Goal: Information Seeking & Learning: Learn about a topic

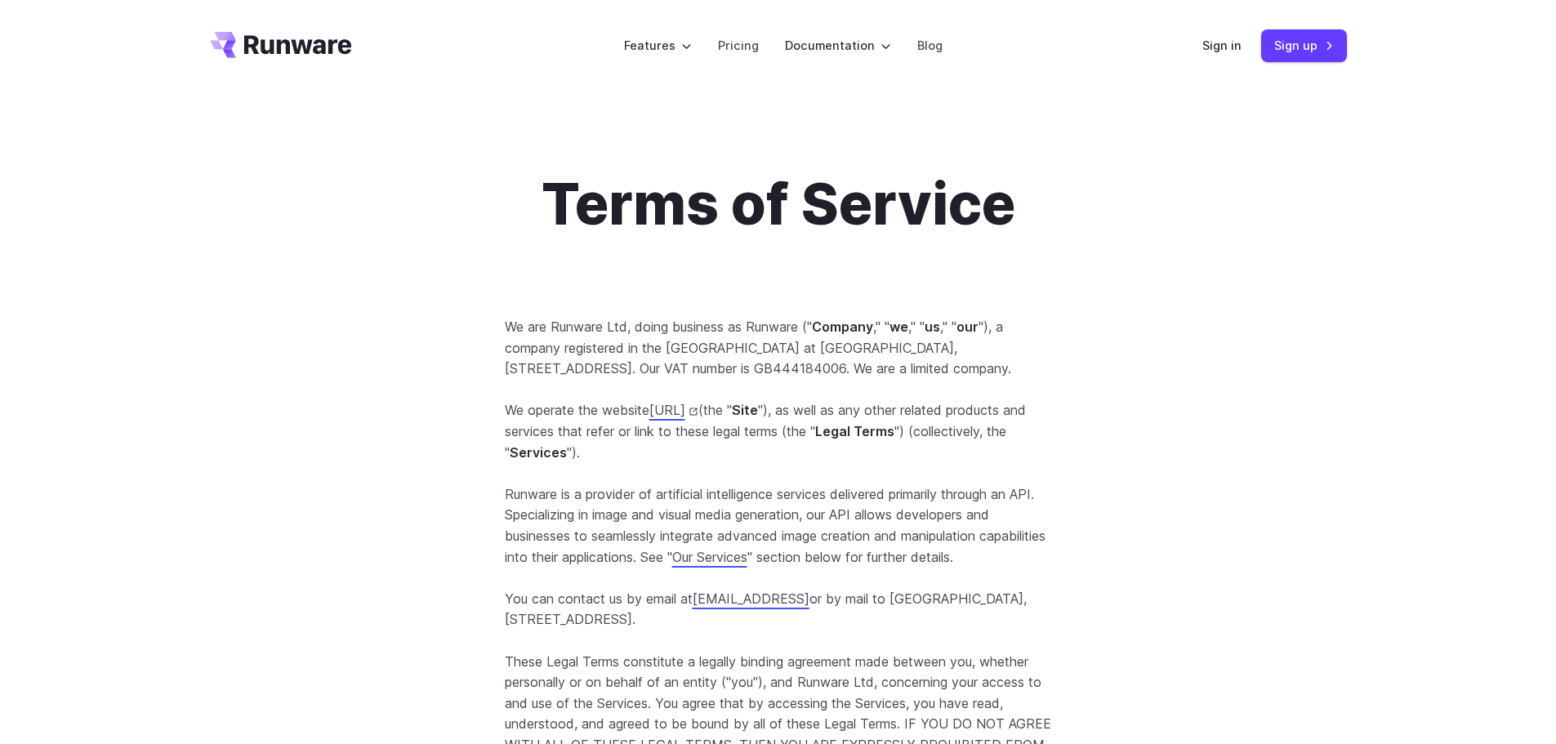
drag, startPoint x: 0, startPoint y: 0, endPoint x: 586, endPoint y: 390, distance: 704.0
click at [586, 380] on p "We are Runware Ltd, doing business as Runware (" Company ," " we ," " us ," " o…" at bounding box center [778, 348] width 547 height 63
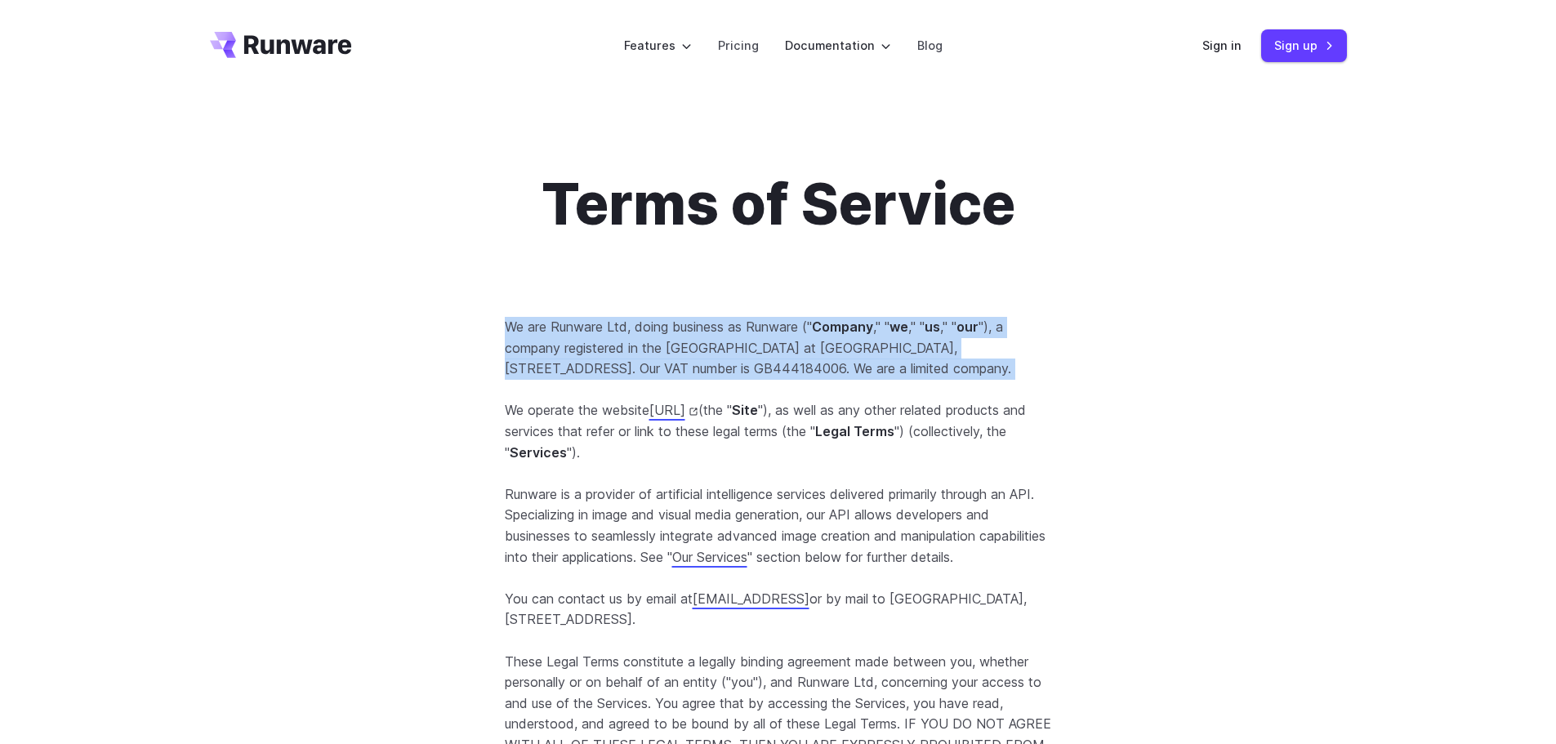
drag, startPoint x: 586, startPoint y: 390, endPoint x: 506, endPoint y: 336, distance: 96.5
click at [506, 336] on p "We are Runware Ltd, doing business as Runware (" Company ," " we ," " us ," " o…" at bounding box center [778, 348] width 547 height 63
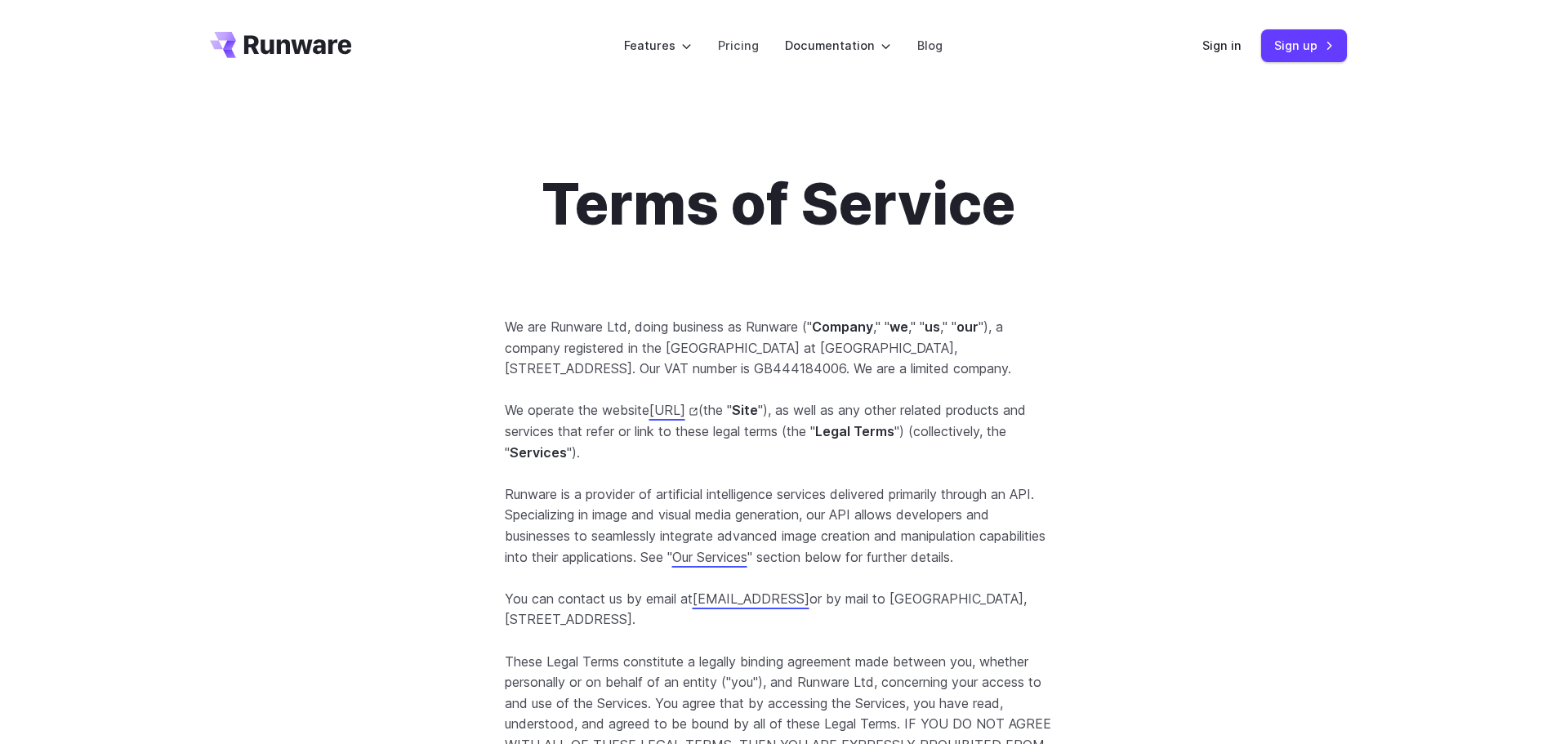
scroll to position [163, 0]
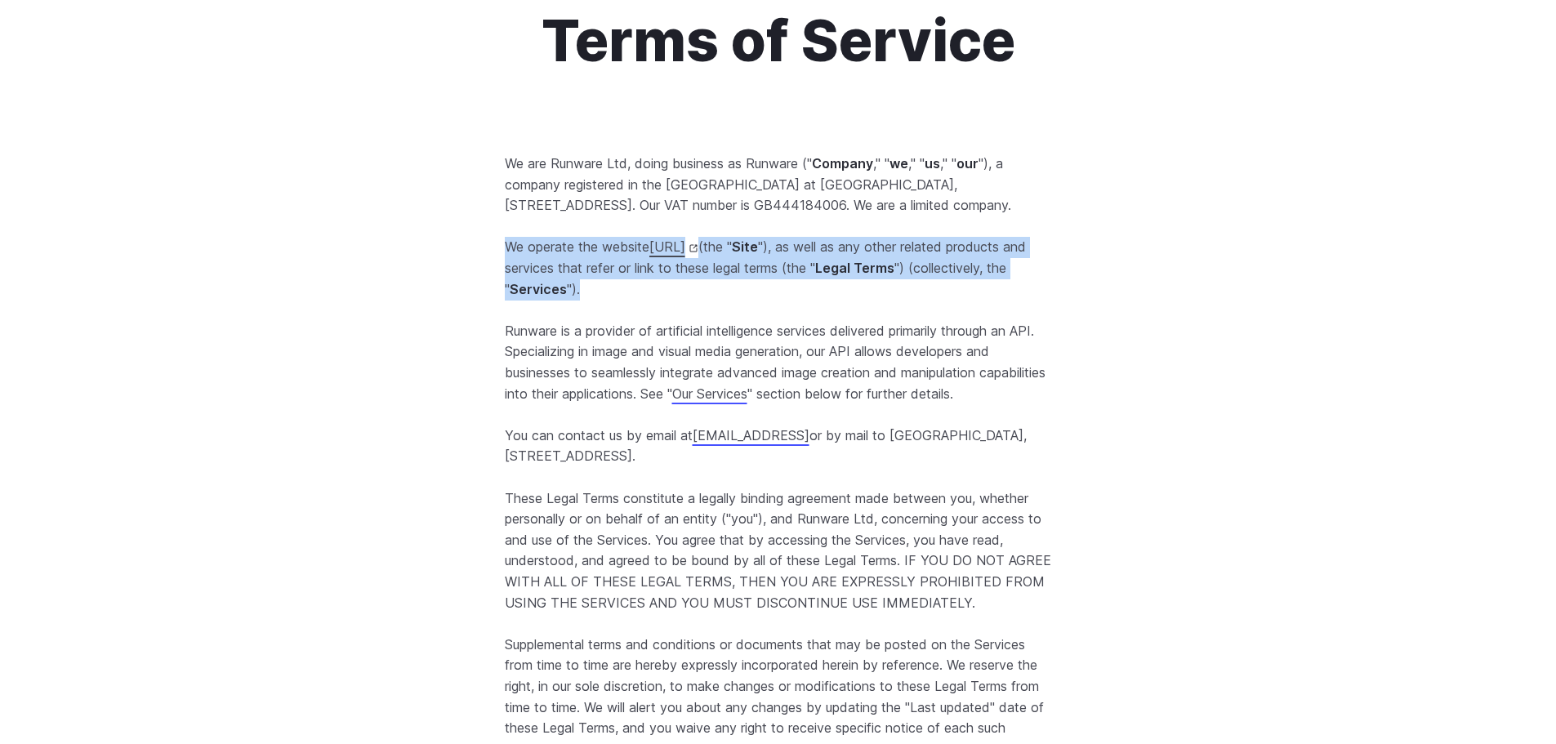
drag, startPoint x: 503, startPoint y: 253, endPoint x: 762, endPoint y: 314, distance: 266.1
click at [762, 300] on p "We operate the website [URL] (the " Site "), as well as any other related produ…" at bounding box center [778, 268] width 547 height 63
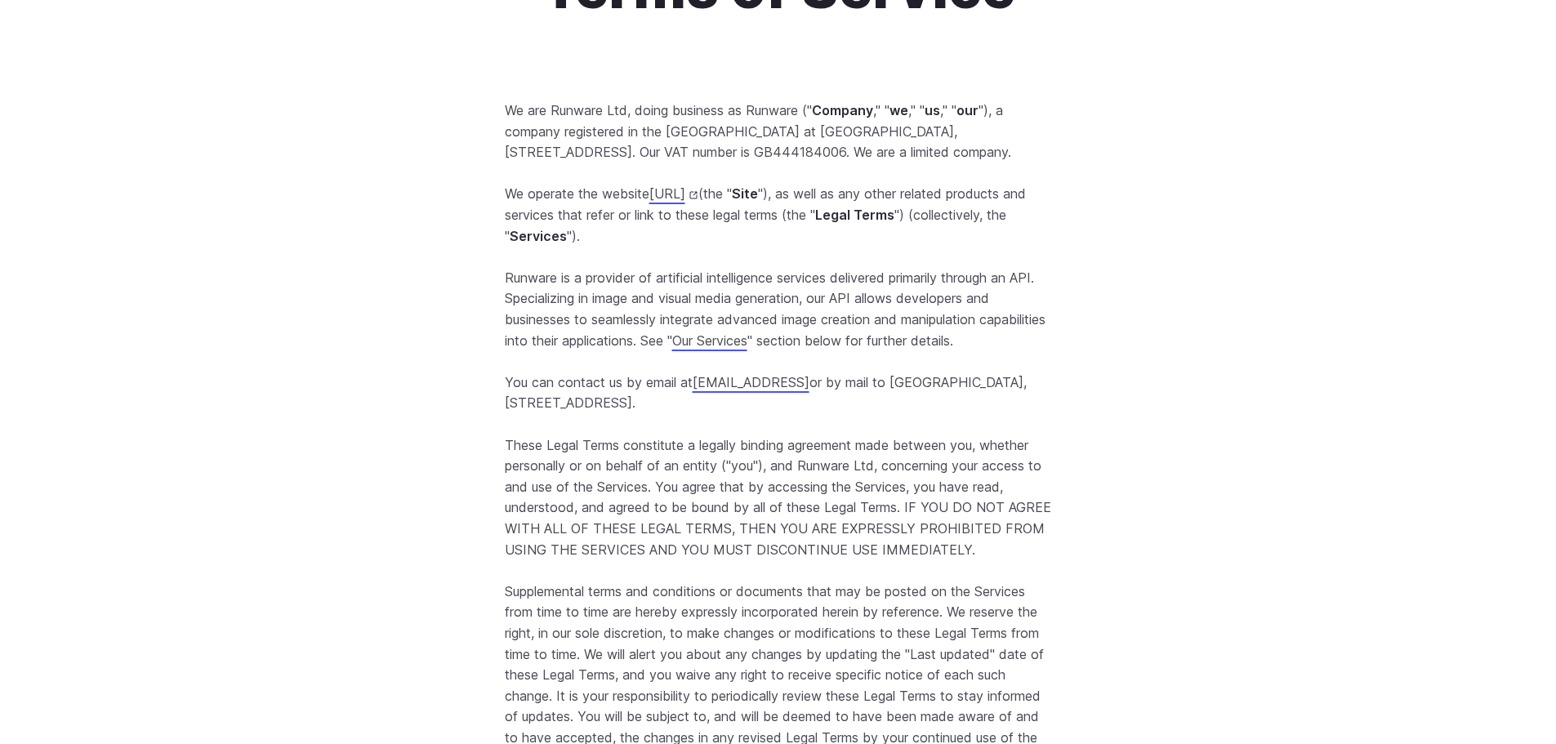
scroll to position [245, 0]
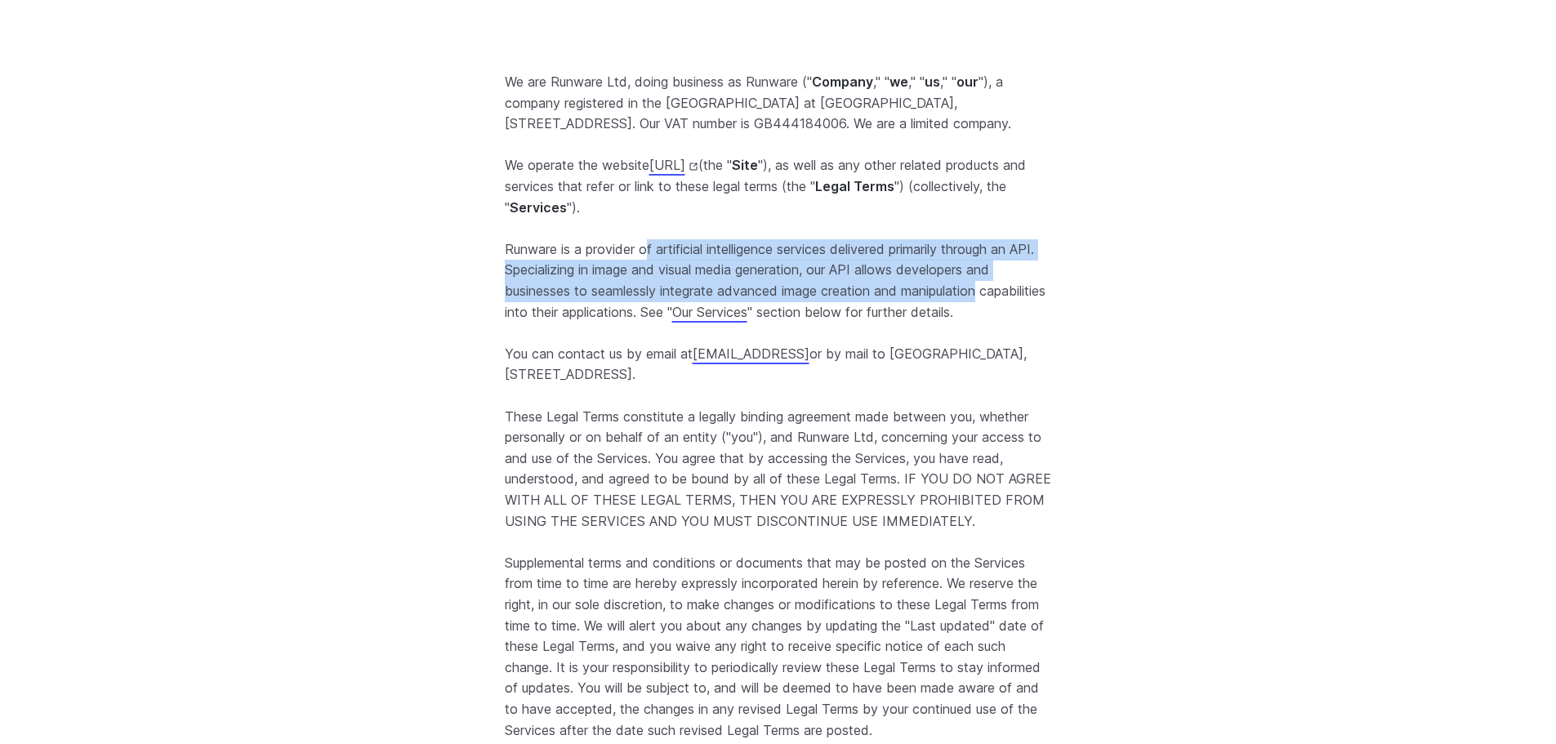
drag, startPoint x: 650, startPoint y: 276, endPoint x: 1035, endPoint y: 313, distance: 386.4
click at [1035, 313] on p "Runware is a provider of artificial intelligence services delivered primarily t…" at bounding box center [778, 280] width 547 height 83
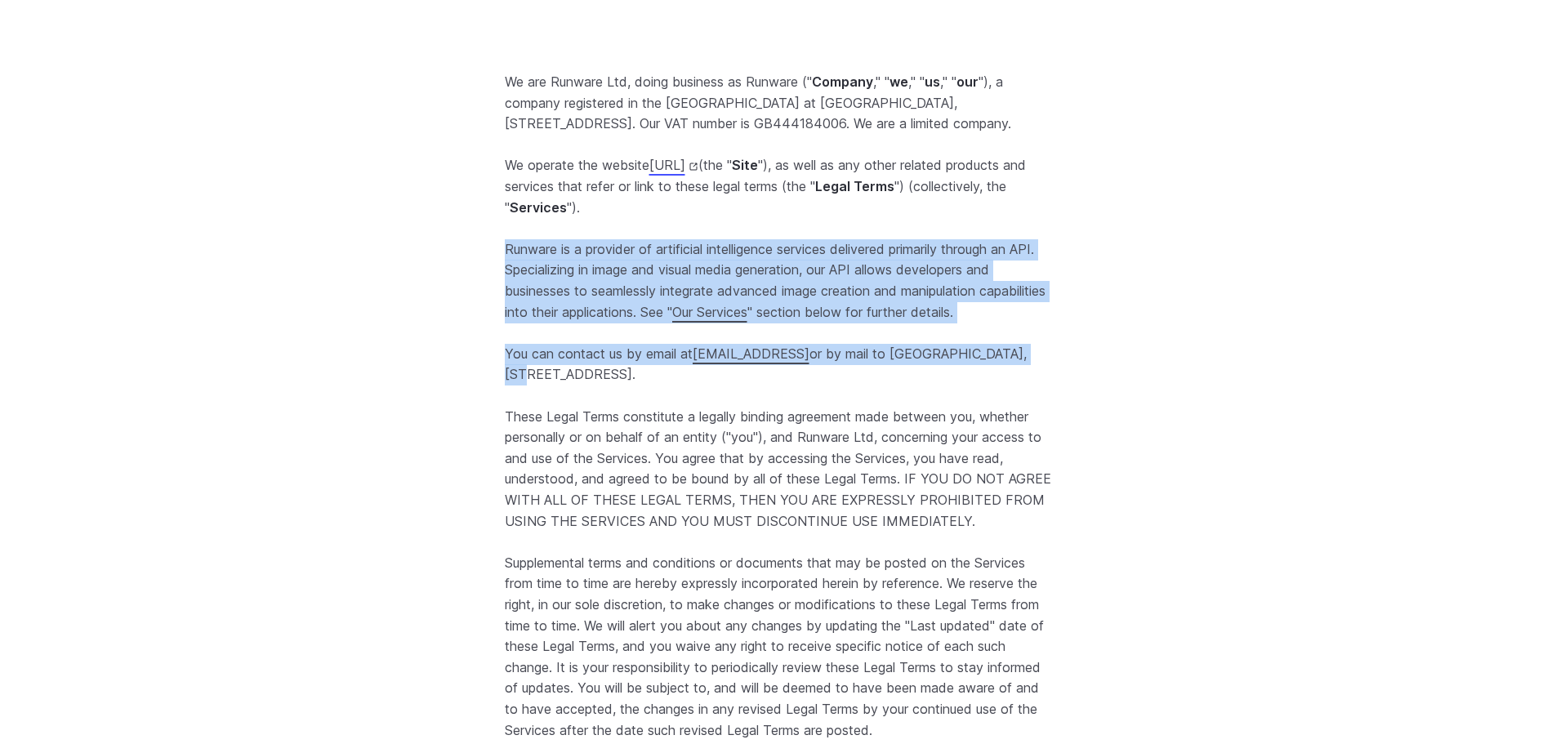
drag, startPoint x: 1088, startPoint y: 349, endPoint x: 450, endPoint y: 244, distance: 646.4
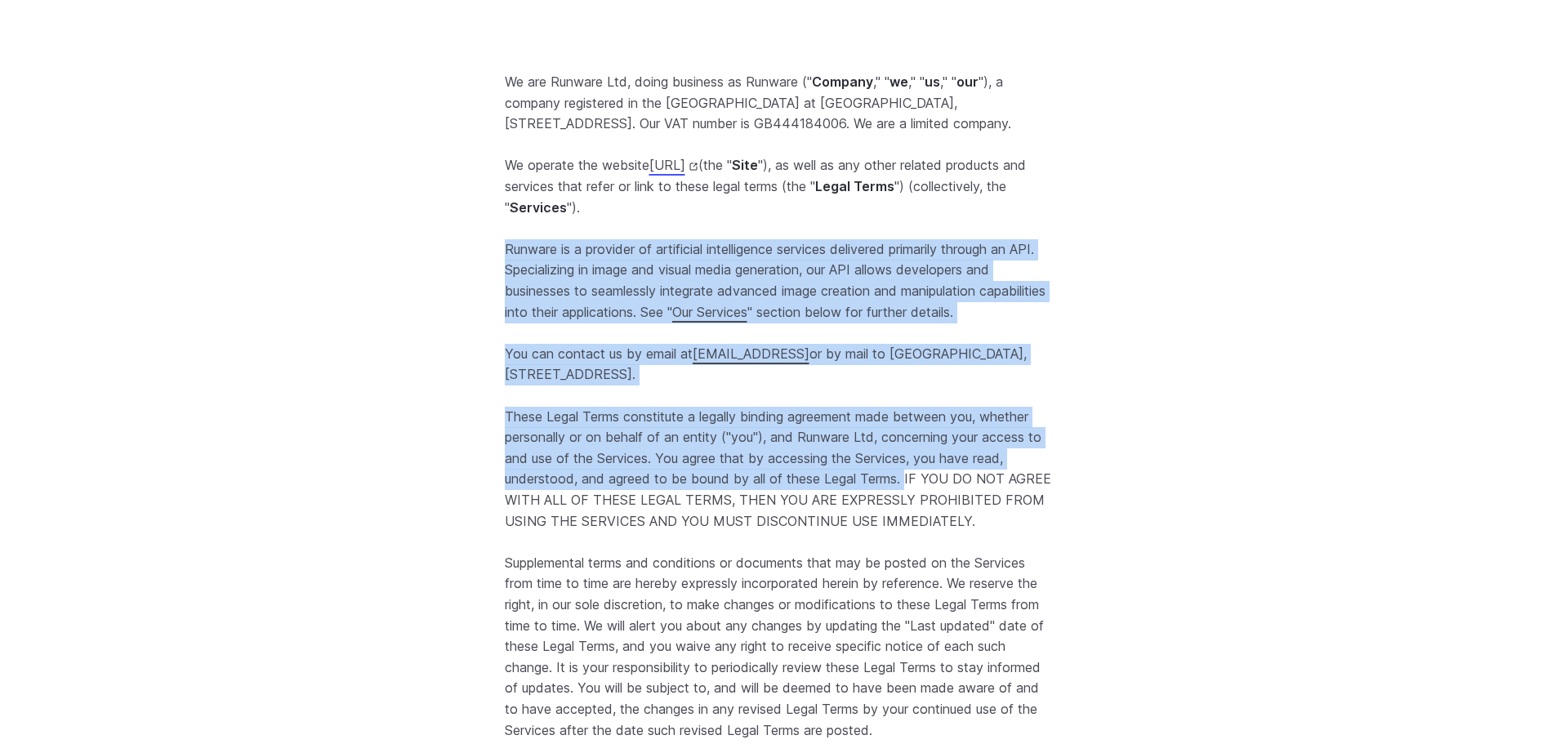
drag, startPoint x: 450, startPoint y: 244, endPoint x: 903, endPoint y: 505, distance: 522.8
click at [903, 505] on p "These Legal Terms constitute a legally binding agreement made between you, whet…" at bounding box center [778, 470] width 547 height 126
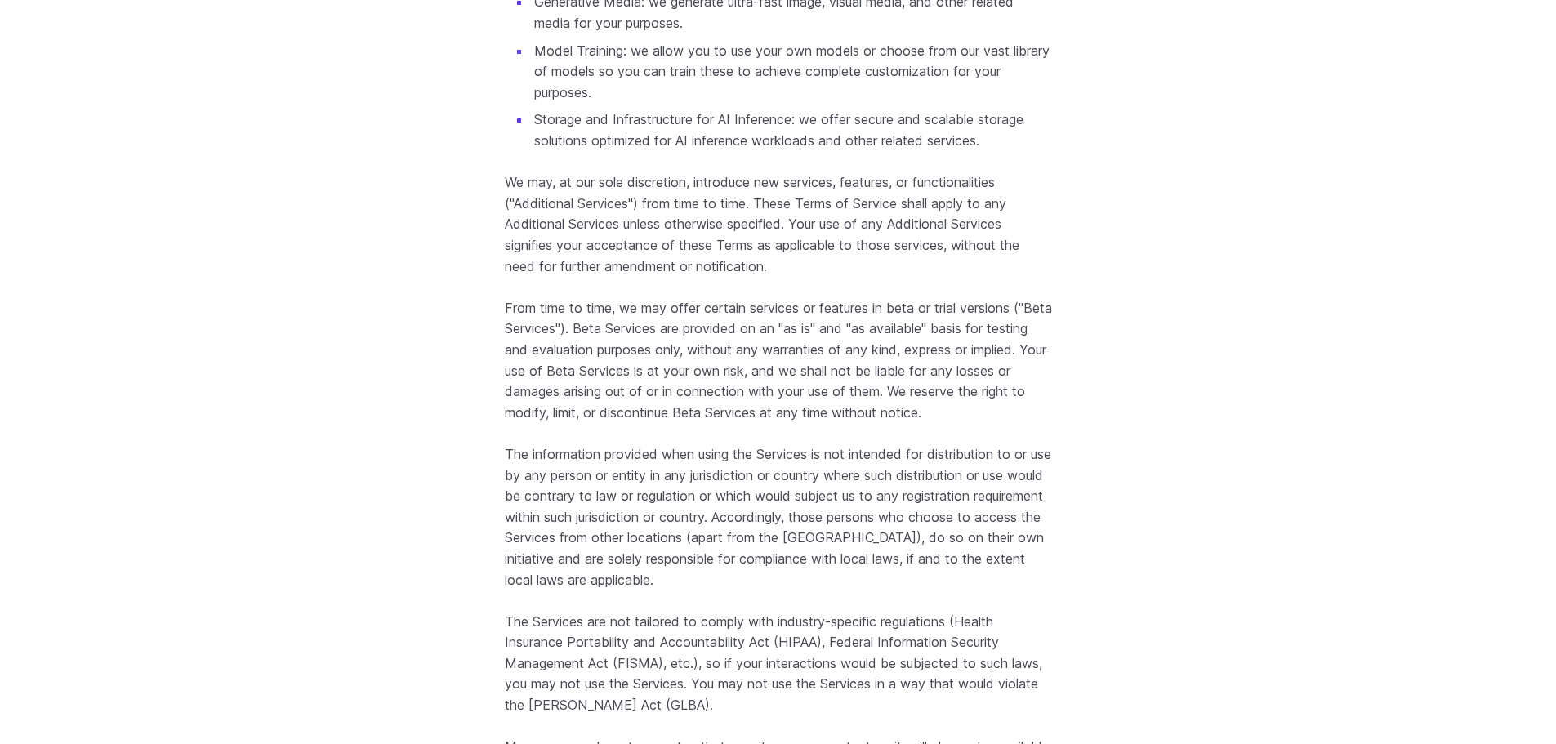
scroll to position [2369, 0]
